Goal: Find specific fact: Find specific fact

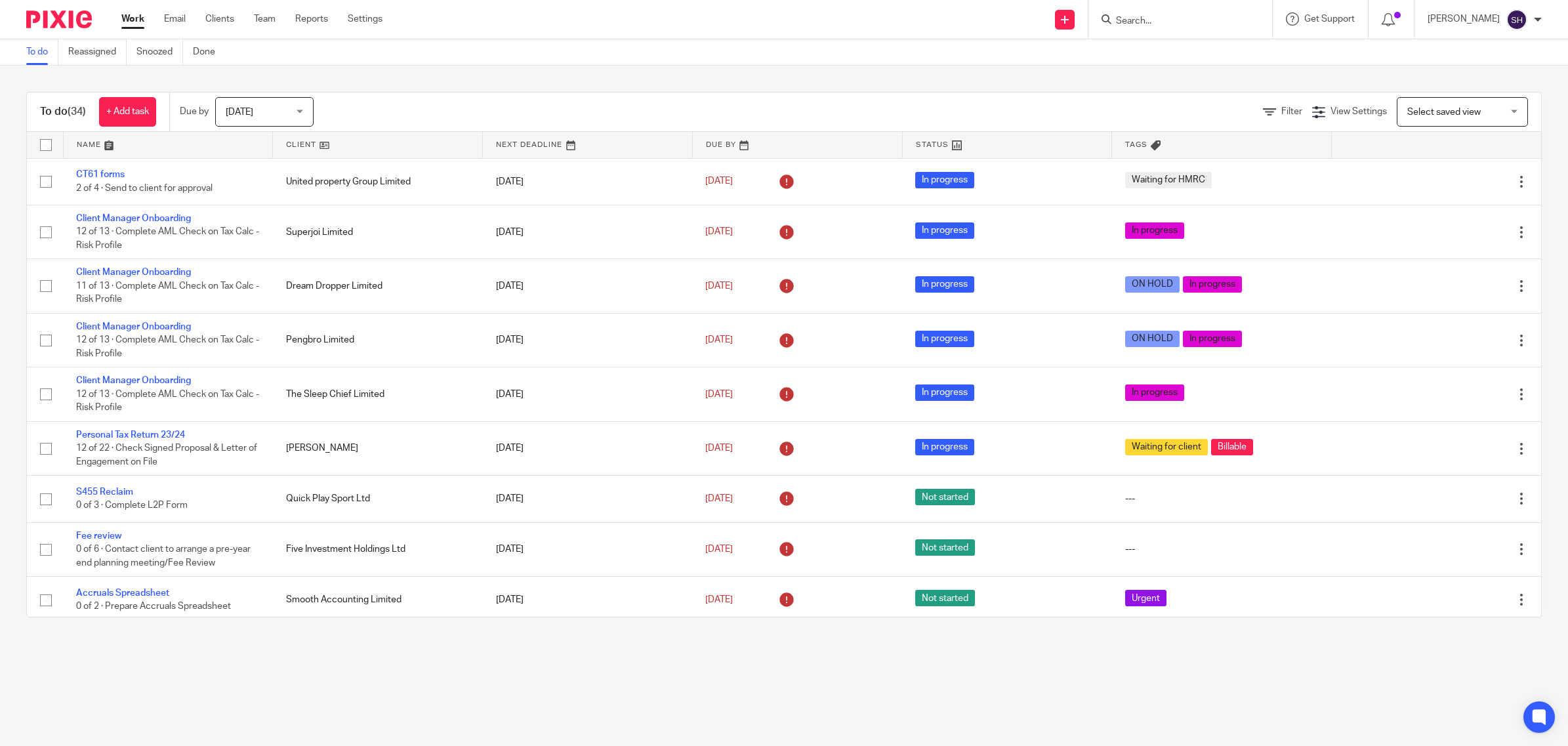
click at [1141, 26] on input "Search" at bounding box center [1173, 21] width 118 height 12
type input "fgh"
click at [1219, 71] on link at bounding box center [1260, 61] width 296 height 41
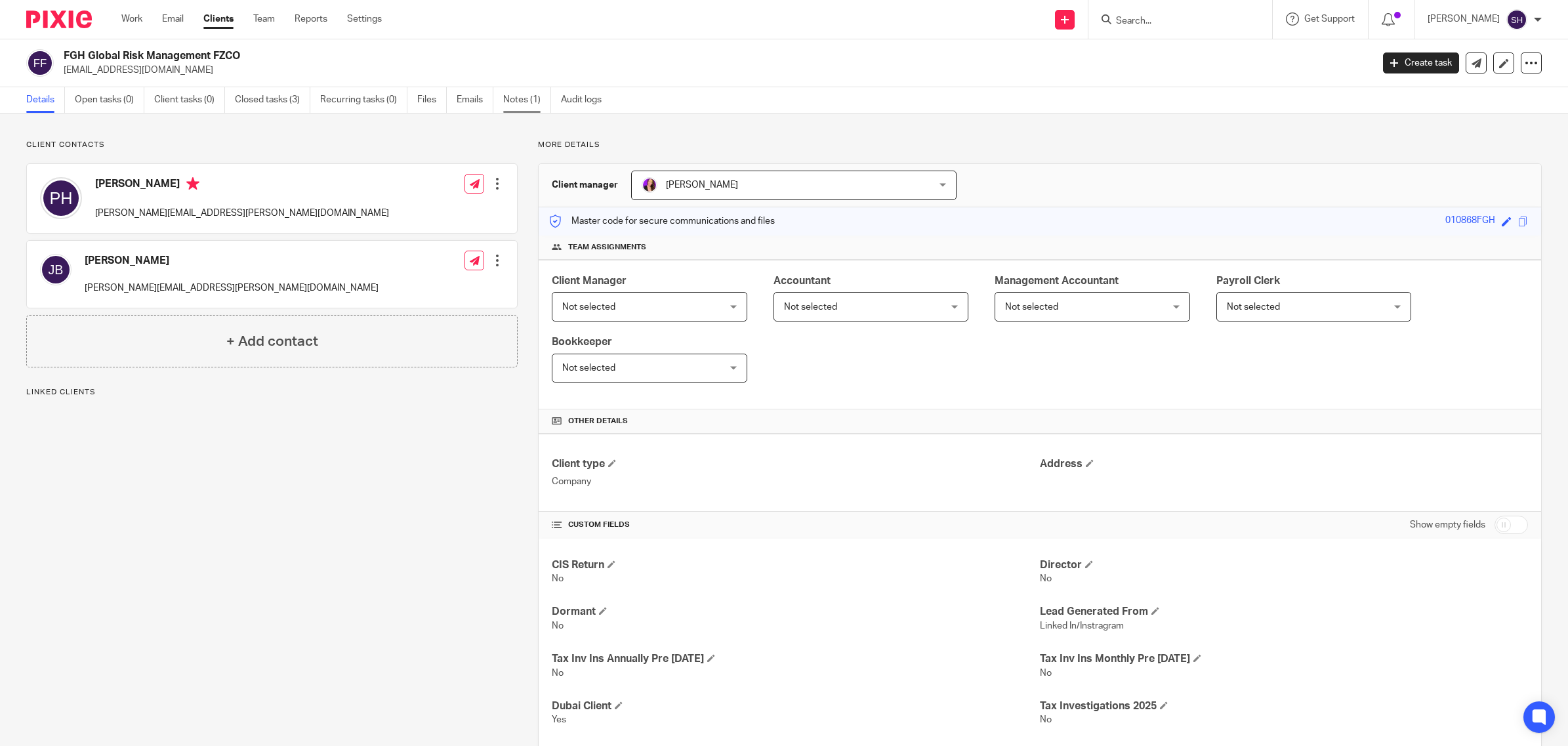
click at [528, 103] on link "Notes (1)" at bounding box center [527, 99] width 48 height 26
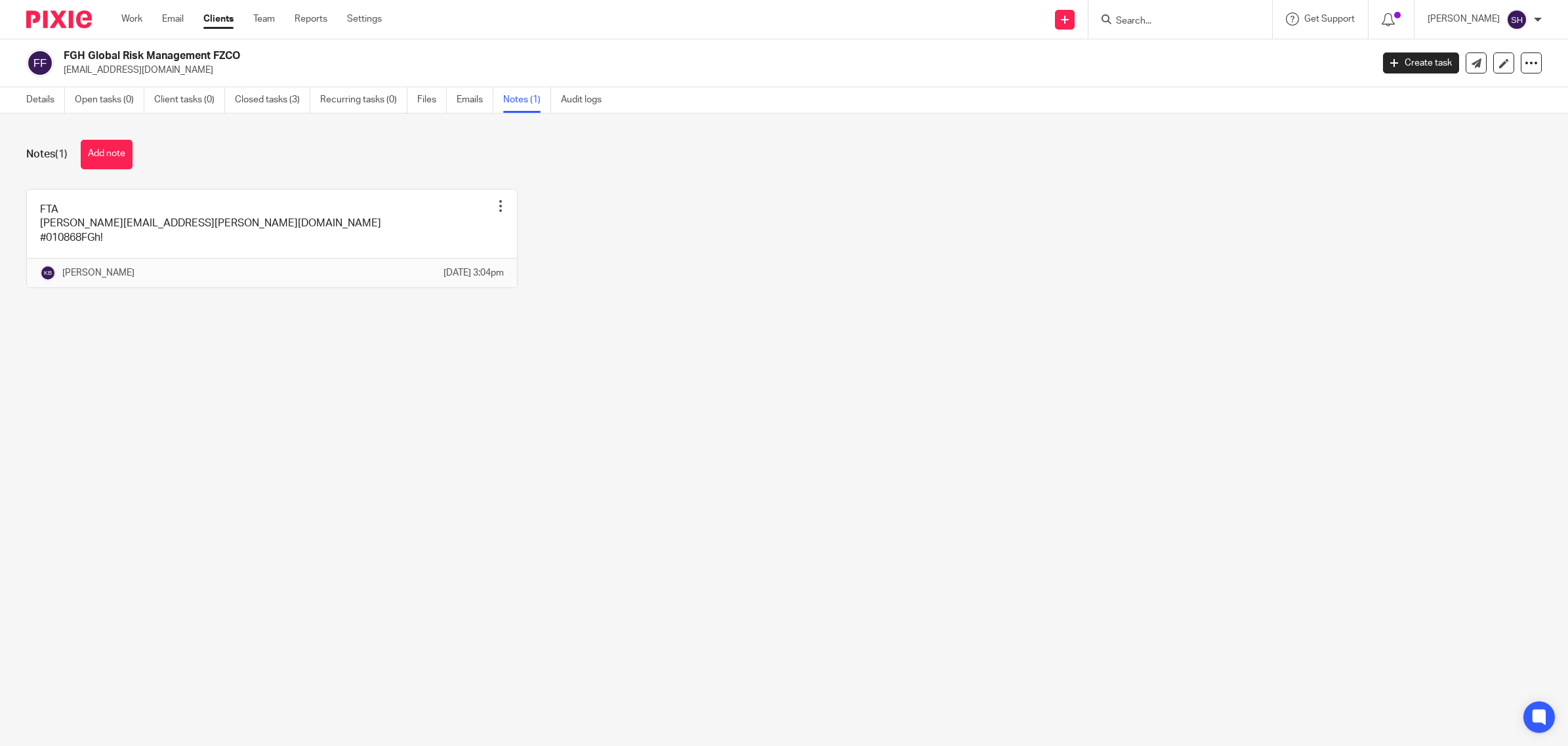
click at [175, 230] on link at bounding box center [272, 239] width 490 height 98
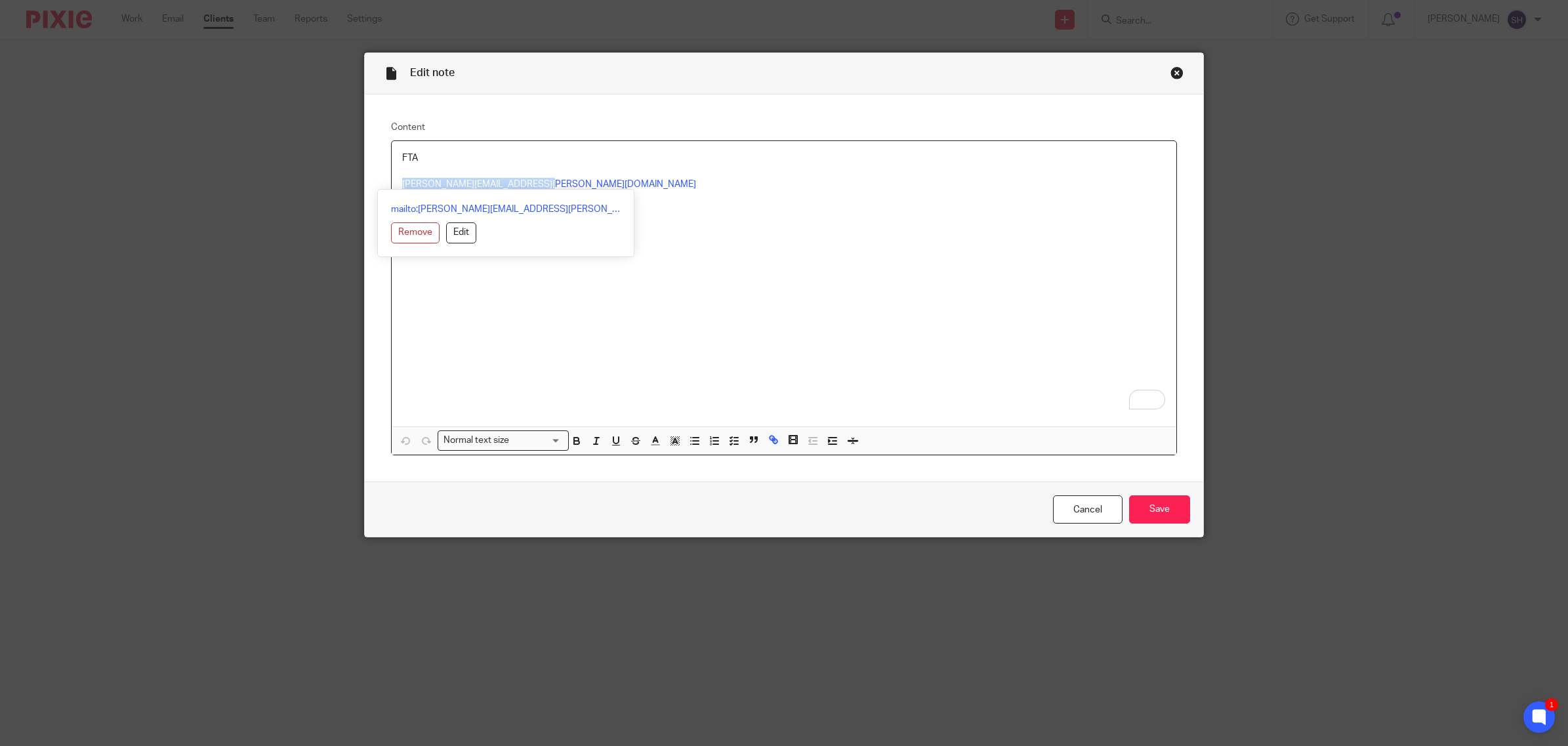
drag, startPoint x: 549, startPoint y: 185, endPoint x: 286, endPoint y: 187, distance: 263.0
click at [286, 187] on div "Edit note Content FTA john.bolton@fghsecurity.co.uk #010868FGh! Normal text siz…" at bounding box center [784, 373] width 1568 height 746
copy link "john.bolton@fghsecurity.co.uk"
drag, startPoint x: 677, startPoint y: 262, endPoint x: 485, endPoint y: 198, distance: 202.4
click at [673, 262] on div "FTA john.bolton@fghsecurity.co.uk #010868FGh!" at bounding box center [783, 283] width 785 height 285
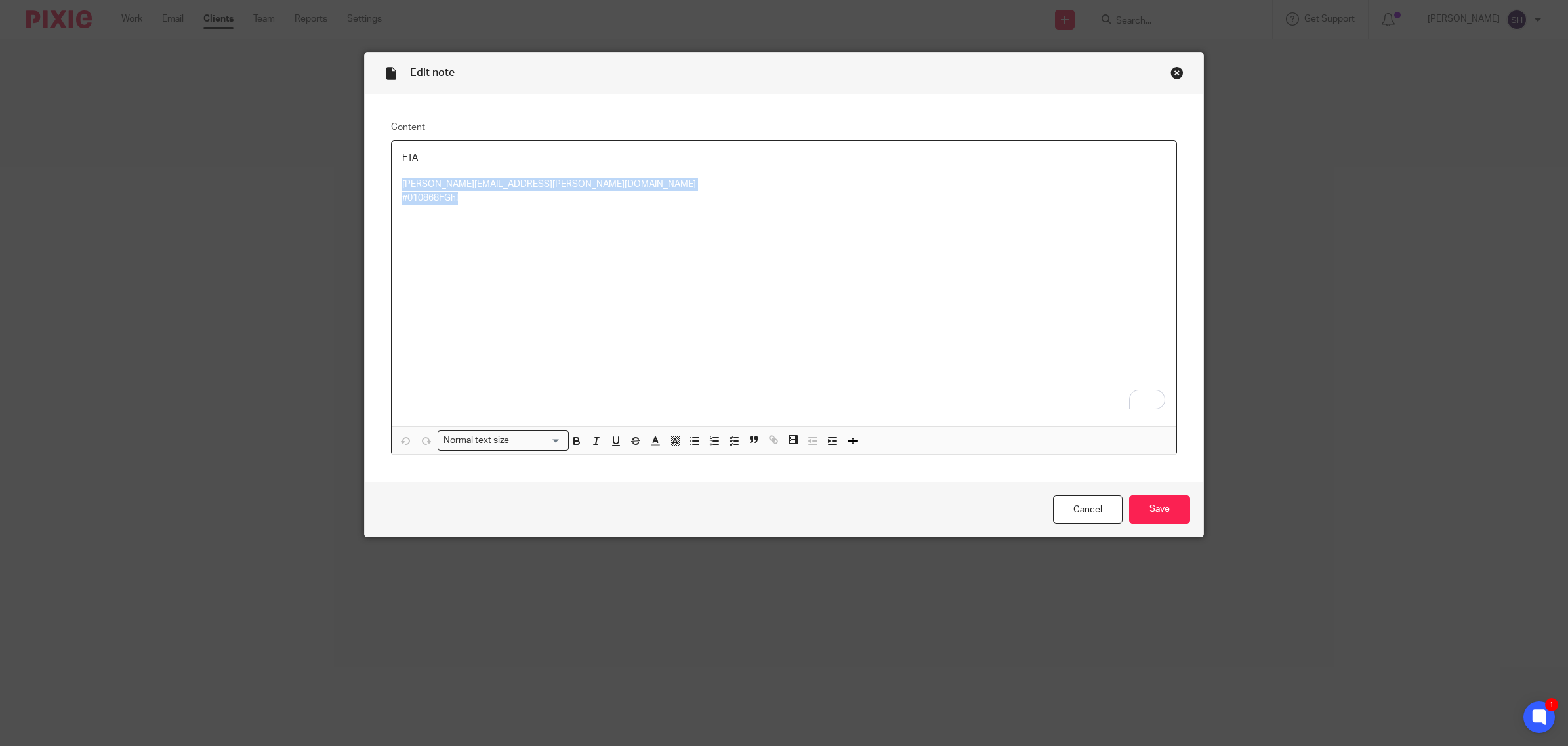
drag, startPoint x: 471, startPoint y: 200, endPoint x: 205, endPoint y: 179, distance: 266.8
click at [205, 179] on div "Edit note Content FTA john.bolton@fghsecurity.co.uk #010868FGh! Normal text siz…" at bounding box center [784, 373] width 1568 height 746
drag, startPoint x: 651, startPoint y: 192, endPoint x: 440, endPoint y: 207, distance: 211.5
click at [650, 192] on p "#010868FGh!" at bounding box center [784, 198] width 763 height 13
drag, startPoint x: 620, startPoint y: 181, endPoint x: 604, endPoint y: 188, distance: 17.5
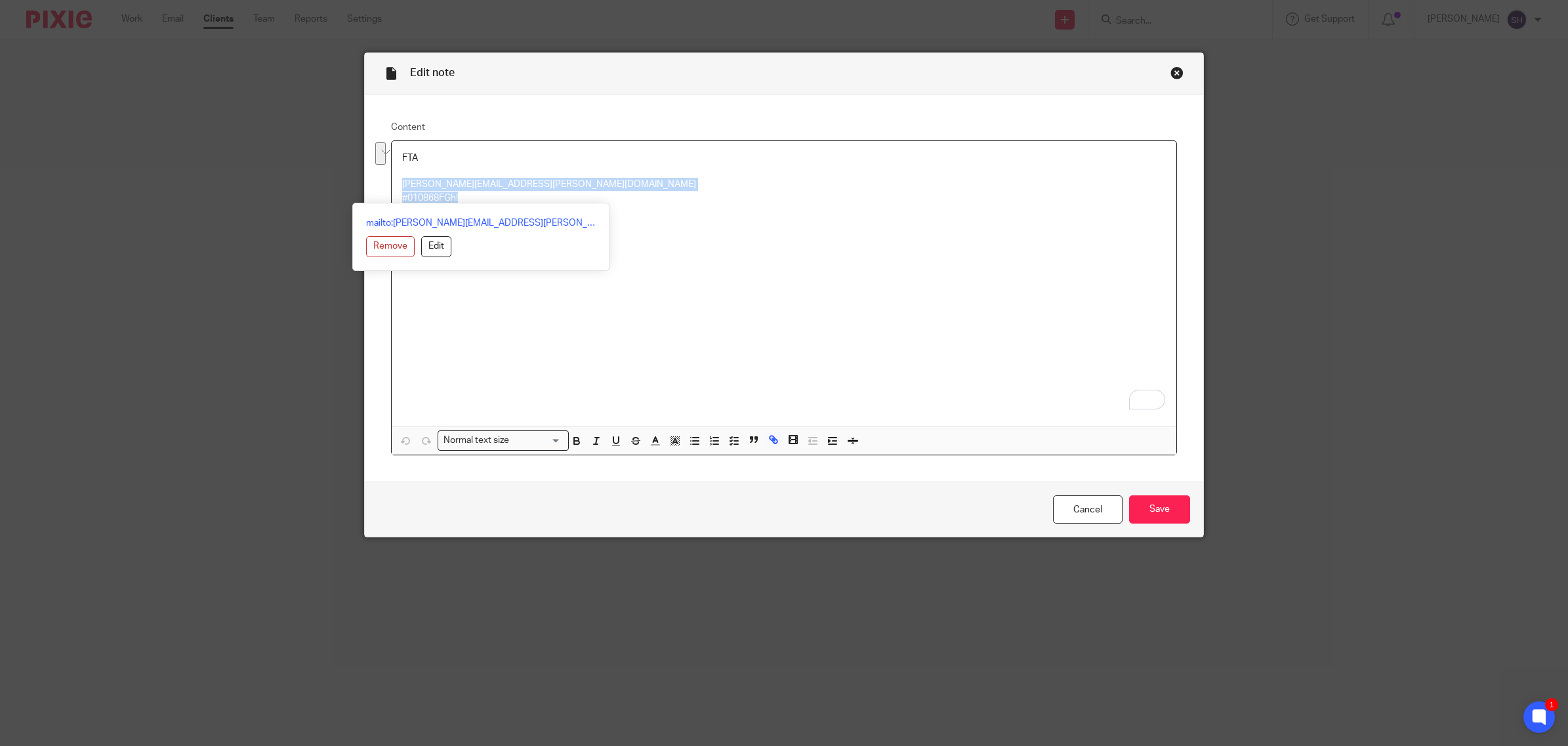
click at [618, 181] on p "FTA john.bolton@fghsecurity.co.uk" at bounding box center [784, 172] width 763 height 40
click at [552, 197] on p "#010868FGh!" at bounding box center [784, 198] width 763 height 13
drag, startPoint x: 512, startPoint y: 204, endPoint x: 270, endPoint y: 204, distance: 242.0
click at [270, 204] on div "Edit note Content FTA john.bolton@fghsecurity.co.uk #010868FGh! Normal text siz…" at bounding box center [784, 373] width 1568 height 746
copy p "#010868FGh!"
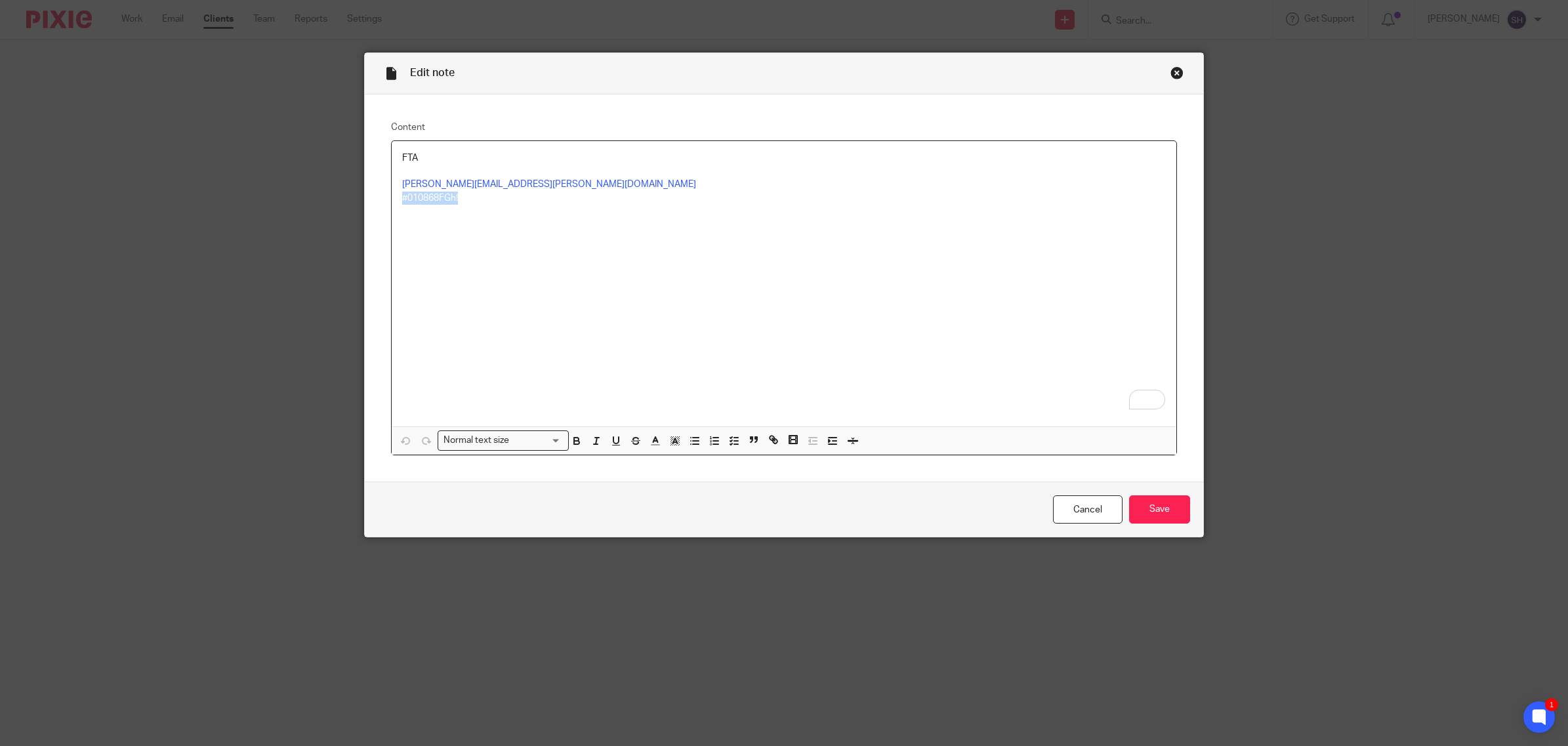
click at [1174, 75] on div "Close this dialog window" at bounding box center [1177, 72] width 13 height 13
